Goal: Information Seeking & Learning: Learn about a topic

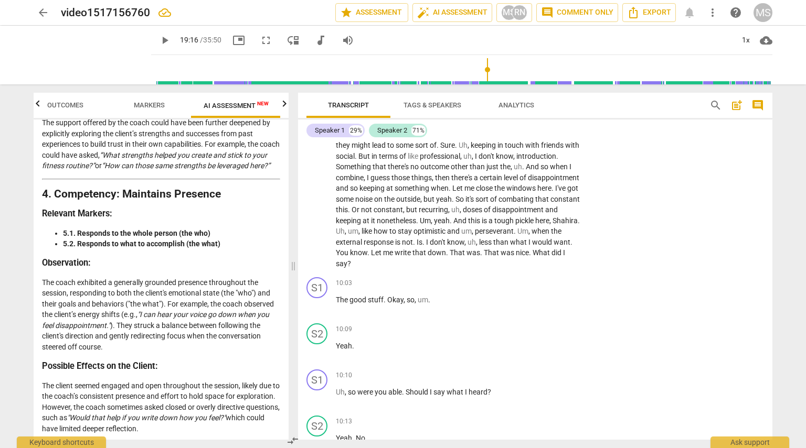
scroll to position [1051, 0]
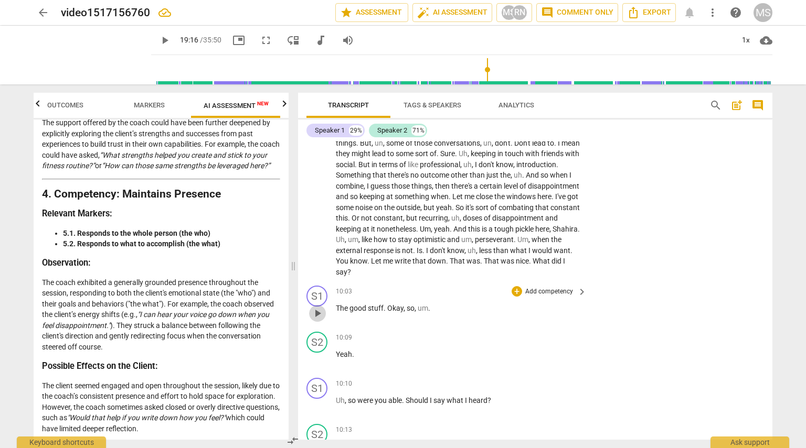
click at [320, 320] on span "play_arrow" at bounding box center [317, 313] width 13 height 13
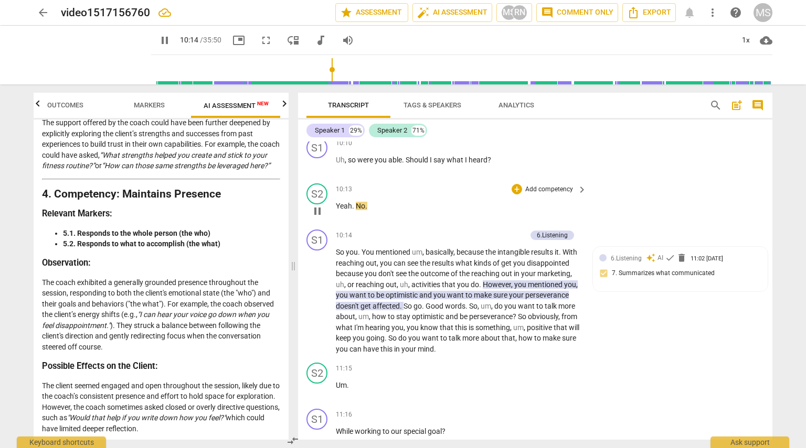
scroll to position [1305, 0]
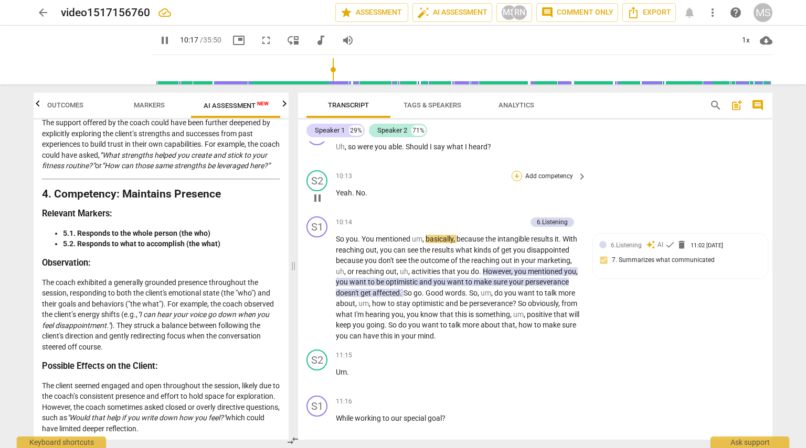
click at [512, 181] on div "+" at bounding box center [516, 176] width 10 height 10
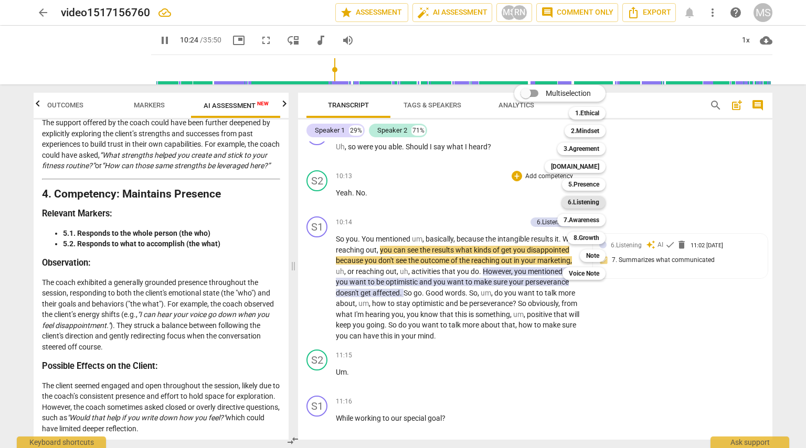
click at [592, 199] on b "6.Listening" at bounding box center [582, 202] width 31 height 13
type input "625"
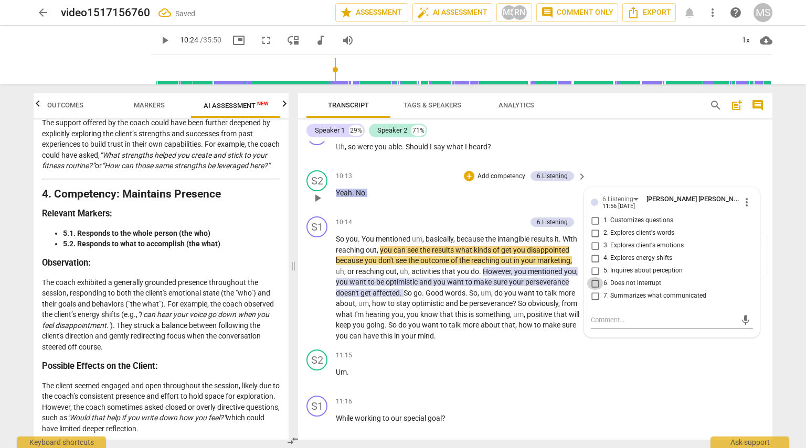
click at [594, 290] on input "6. Does not interrupt" at bounding box center [594, 283] width 17 height 13
checkbox input "true"
click at [373, 243] on span "You" at bounding box center [368, 239] width 14 height 8
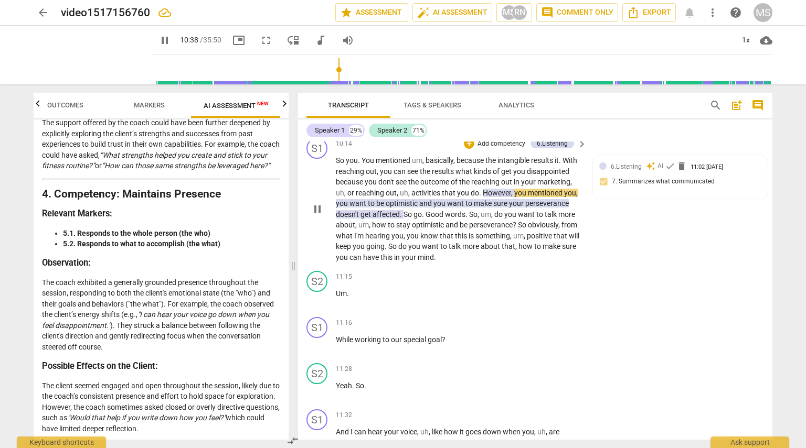
scroll to position [1384, 0]
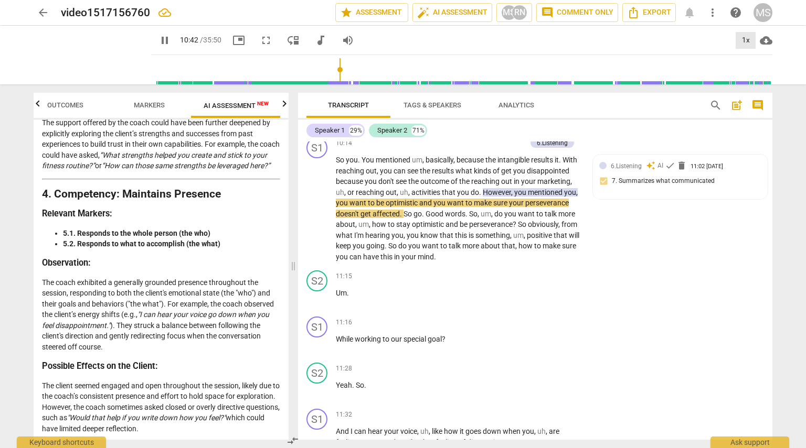
click at [744, 39] on div "1x" at bounding box center [745, 40] width 20 height 17
click at [750, 94] on li "1.5x" at bounding box center [752, 101] width 35 height 20
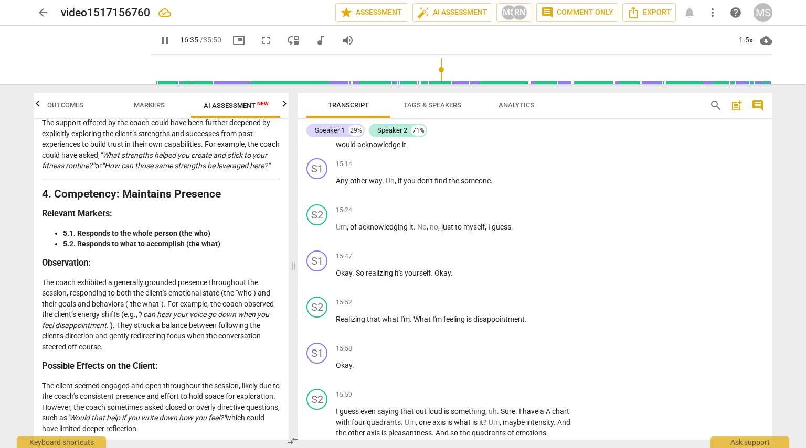
scroll to position [2608, 0]
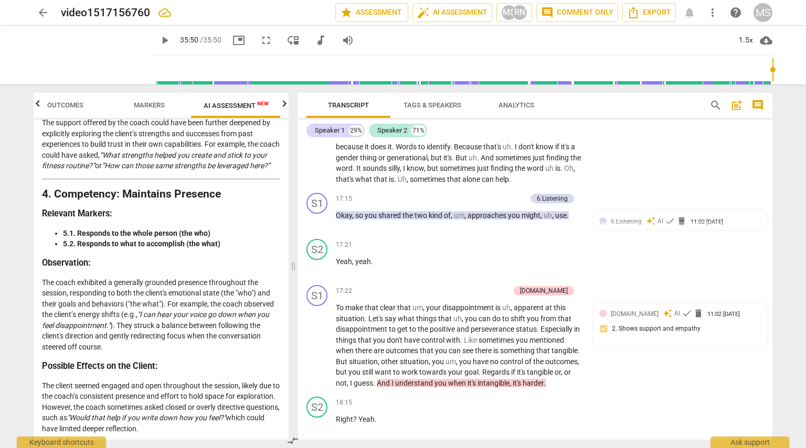
type input "2150"
